Goal: Information Seeking & Learning: Learn about a topic

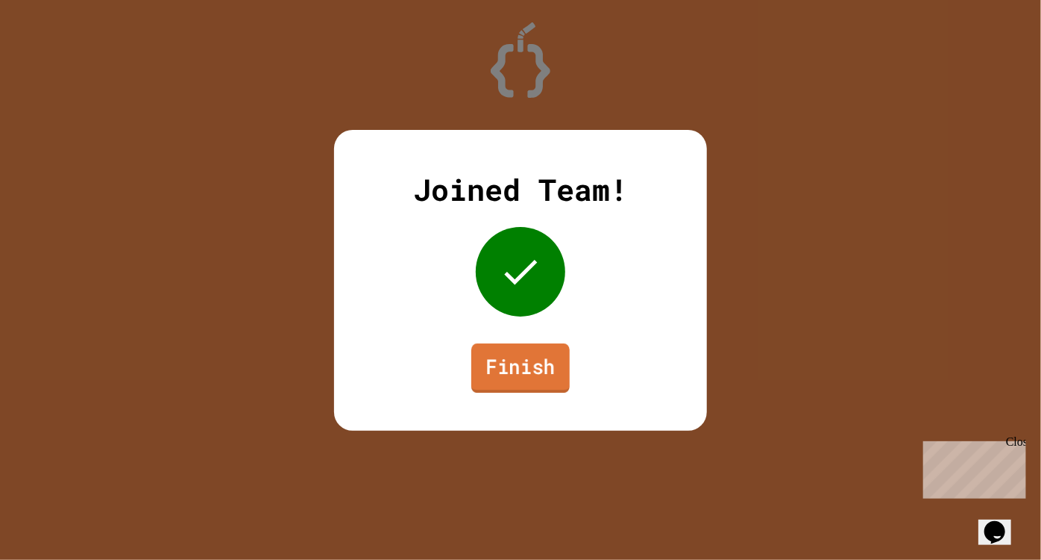
click at [515, 369] on link "Finish" at bounding box center [521, 367] width 98 height 49
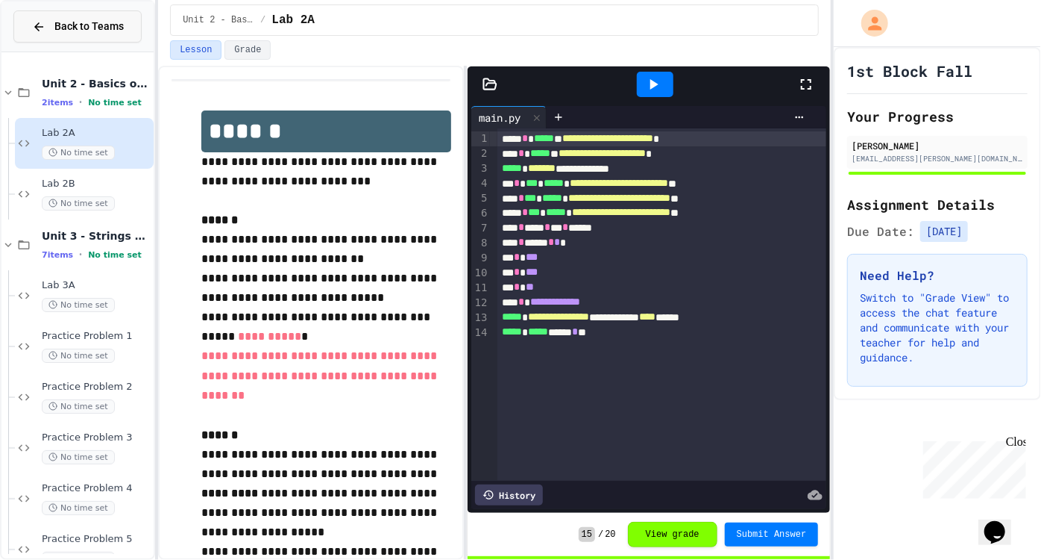
click at [75, 34] on button "Back to Teams" at bounding box center [77, 26] width 128 height 32
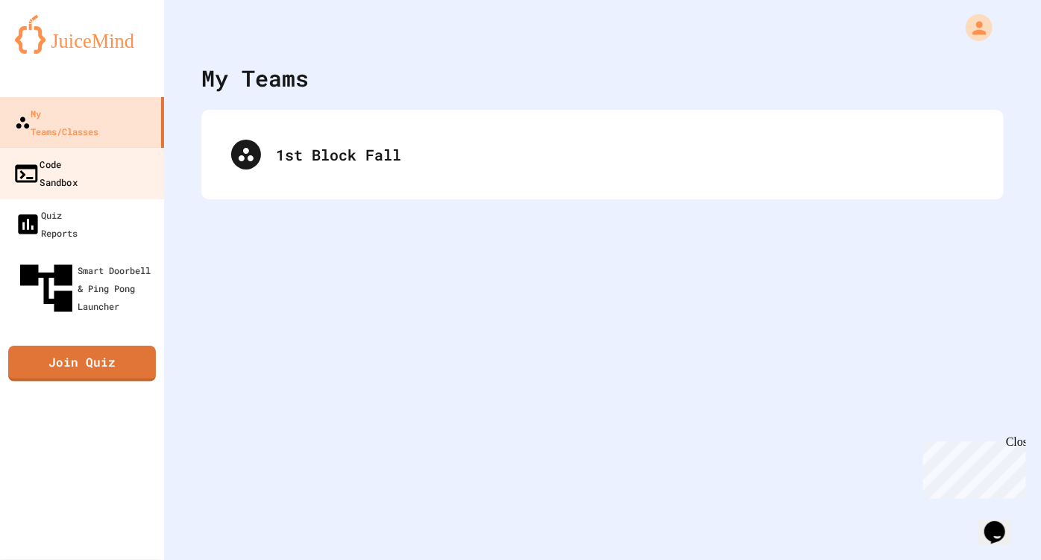
click at [98, 156] on link "Code Sandbox" at bounding box center [82, 173] width 169 height 52
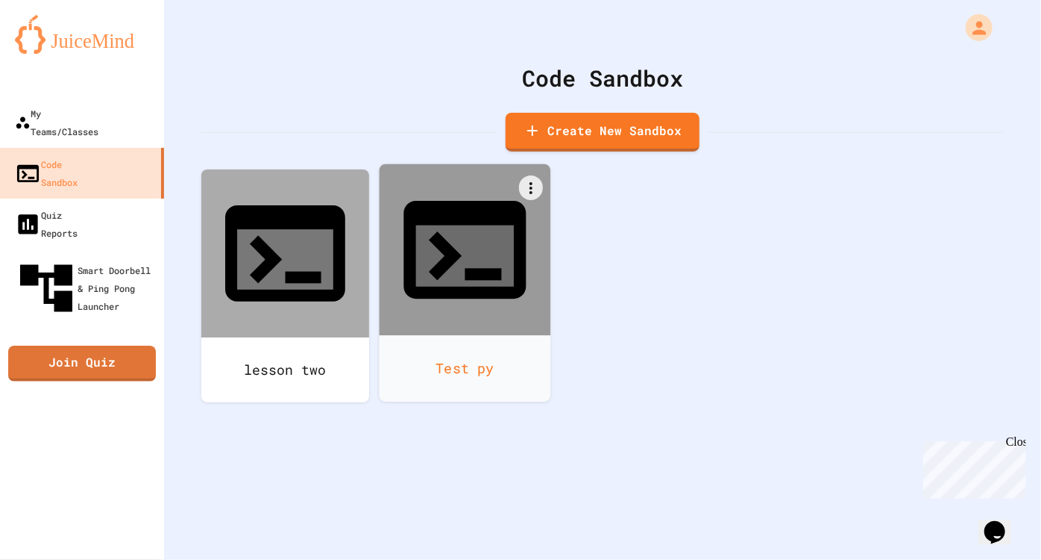
click at [439, 223] on icon at bounding box center [465, 250] width 122 height 98
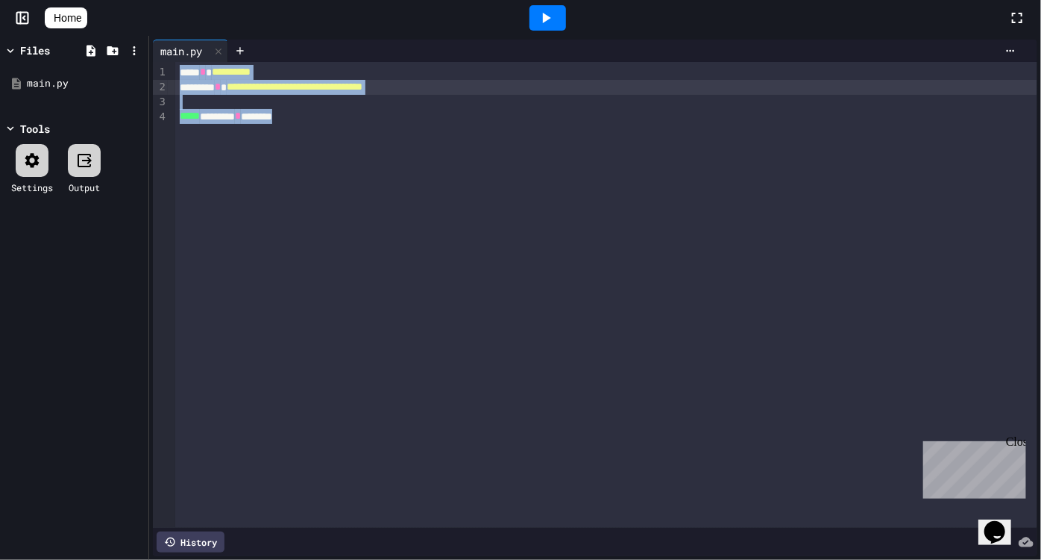
drag, startPoint x: 179, startPoint y: 74, endPoint x: 306, endPoint y: 128, distance: 137.7
click at [306, 128] on div "**********" at bounding box center [606, 295] width 862 height 466
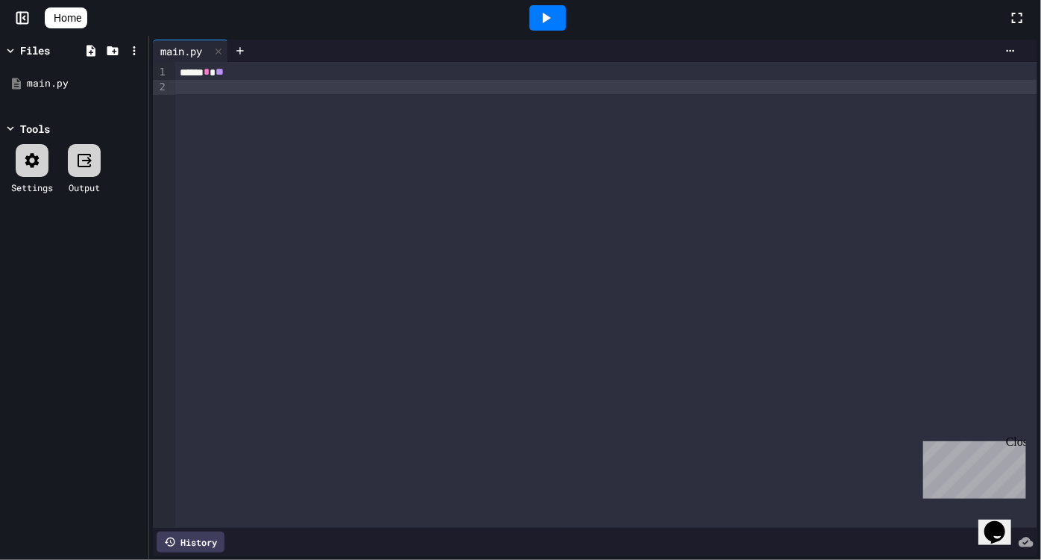
click at [213, 87] on div at bounding box center [606, 87] width 862 height 15
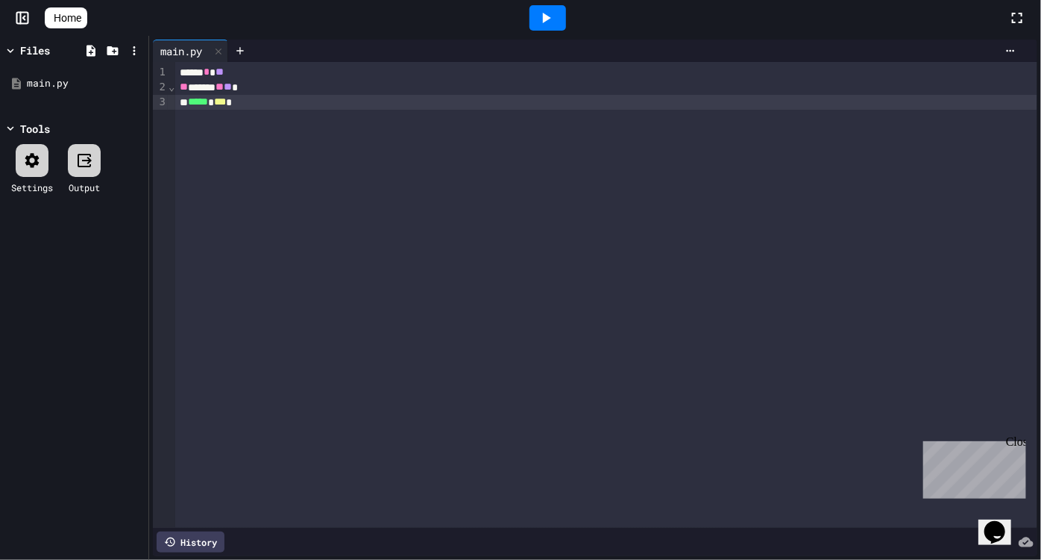
click at [187, 123] on div "***** * ** ** ***** ** ** * ***** * *** *" at bounding box center [606, 295] width 862 height 466
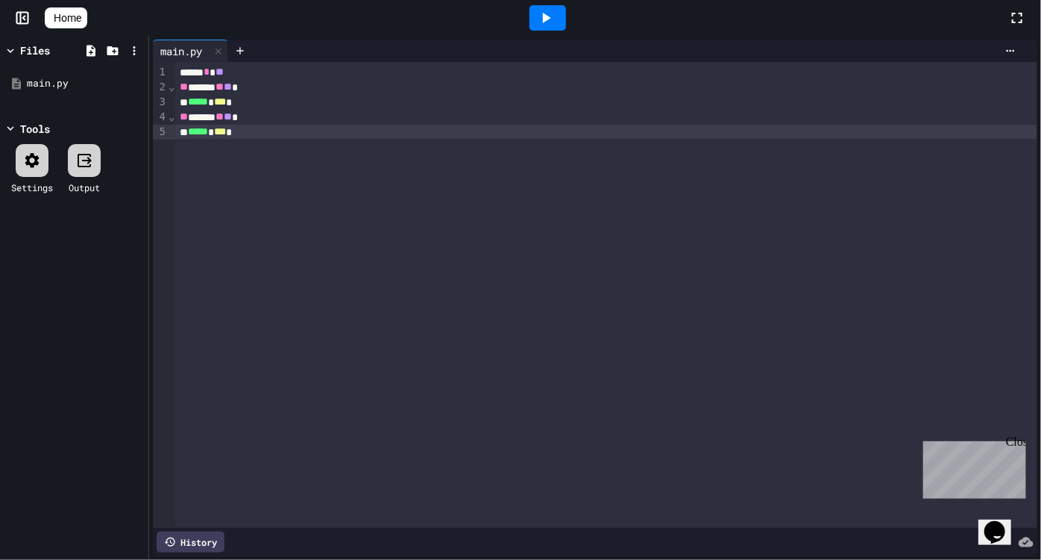
click at [546, 19] on icon at bounding box center [546, 18] width 18 height 18
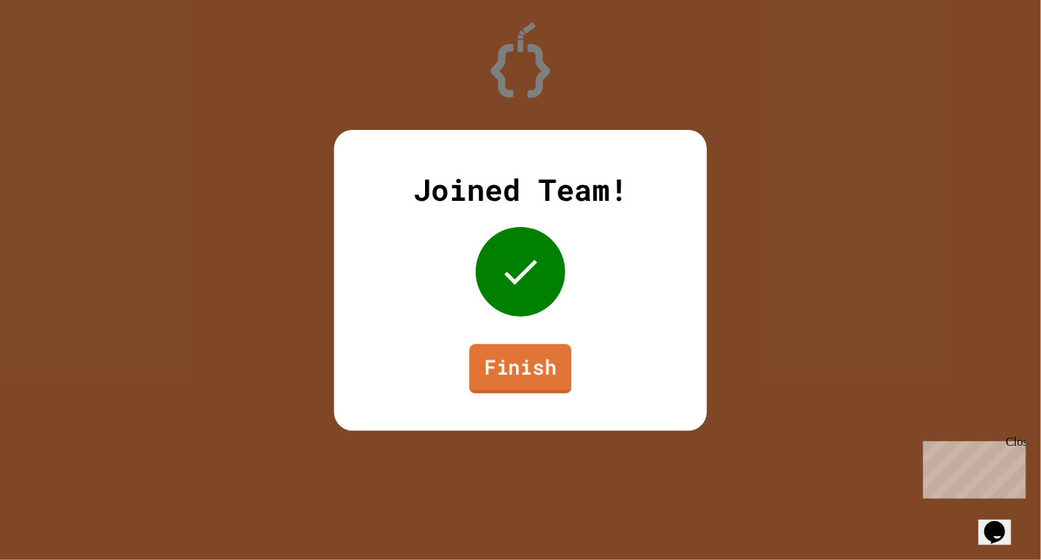
click at [544, 346] on link "Finish" at bounding box center [520, 367] width 102 height 49
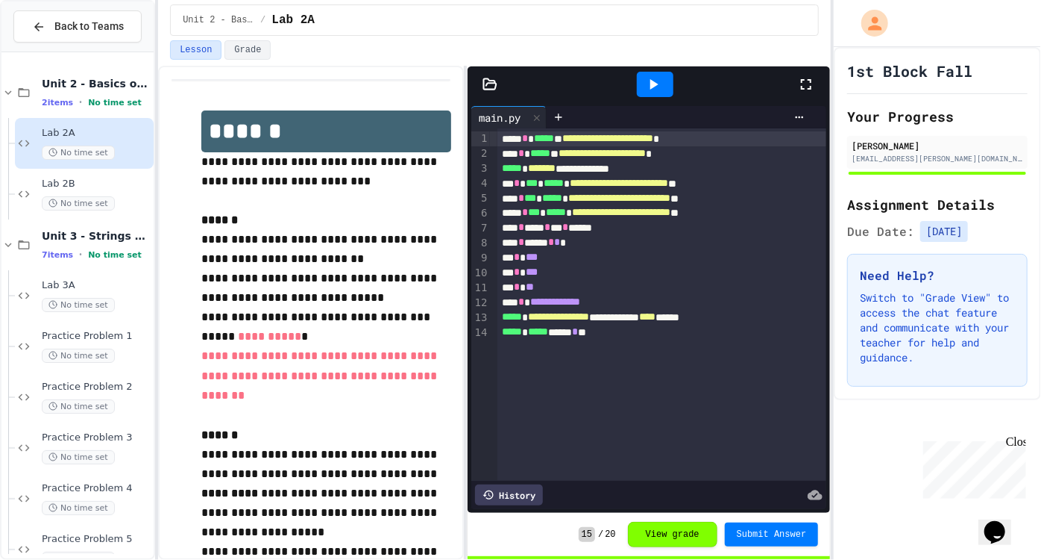
scroll to position [181, 0]
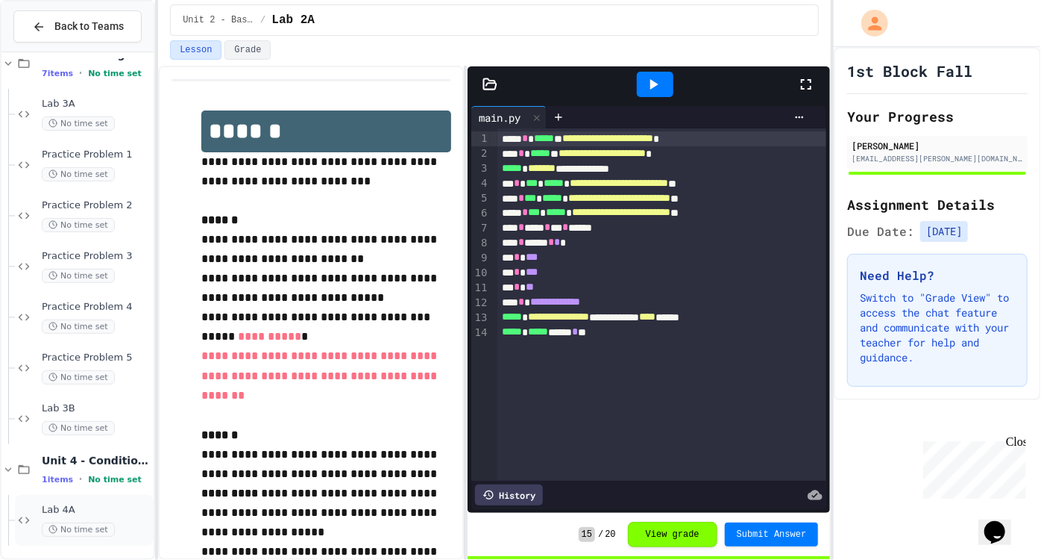
click at [57, 532] on span "No time set" at bounding box center [78, 529] width 73 height 14
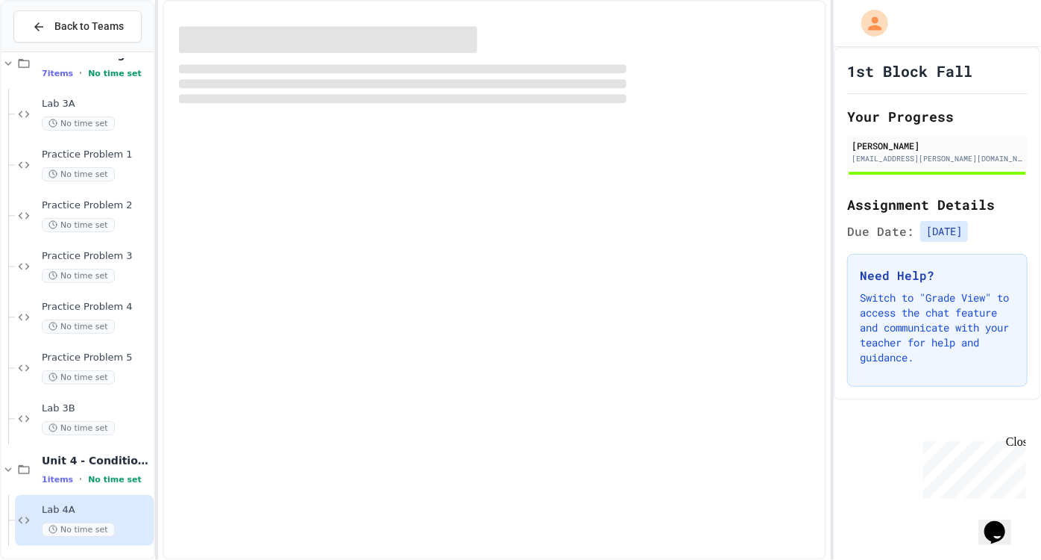
scroll to position [163, 0]
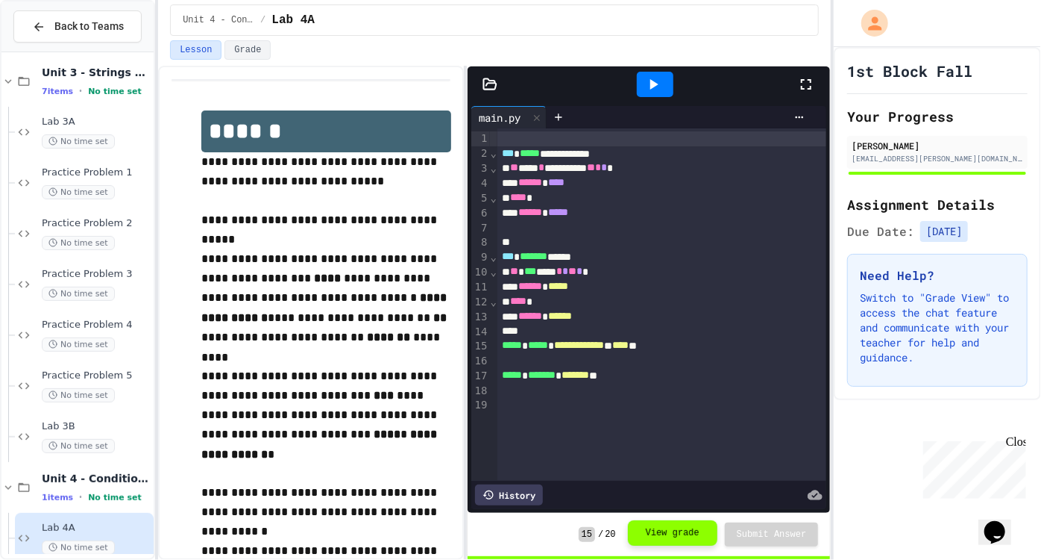
click at [686, 533] on button "View grade" at bounding box center [673, 532] width 90 height 25
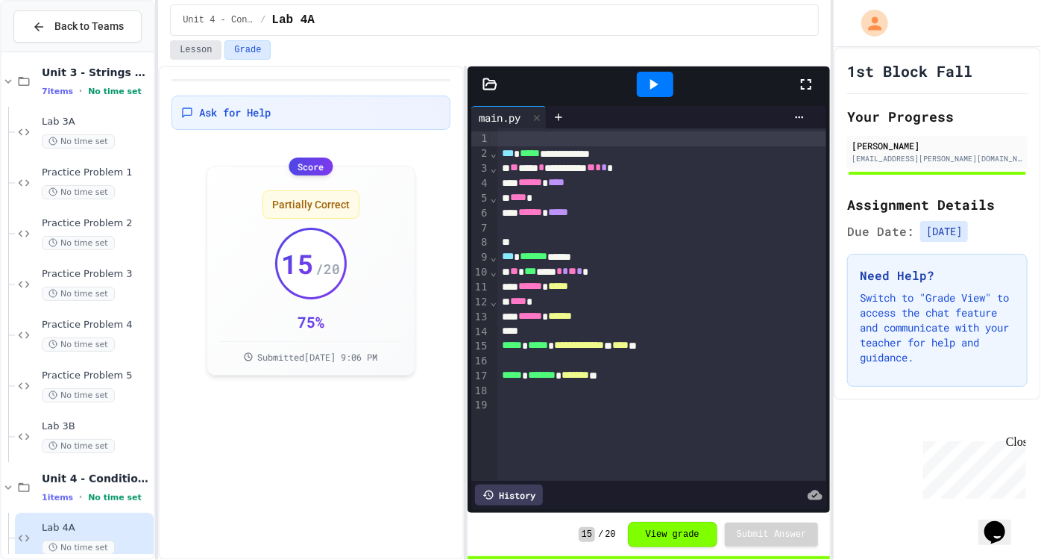
click at [192, 50] on button "Lesson" at bounding box center [195, 49] width 51 height 19
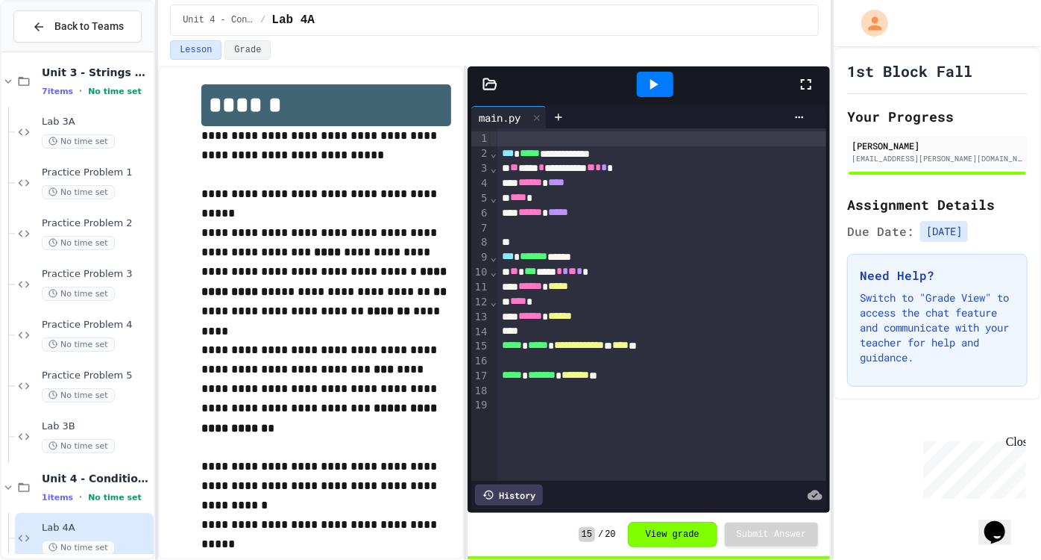
scroll to position [22, 0]
